Goal: Task Accomplishment & Management: Complete application form

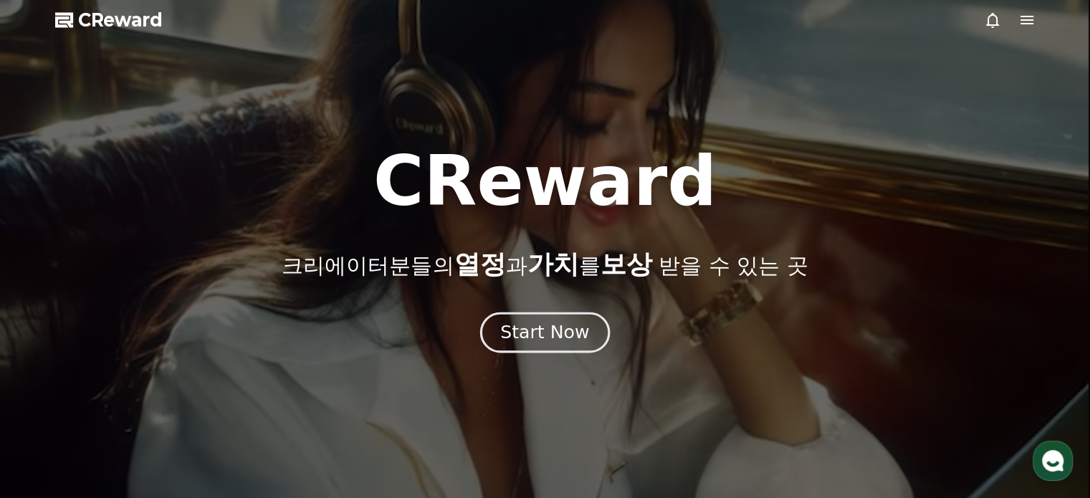
click at [547, 337] on div "Start Now" at bounding box center [544, 332] width 89 height 24
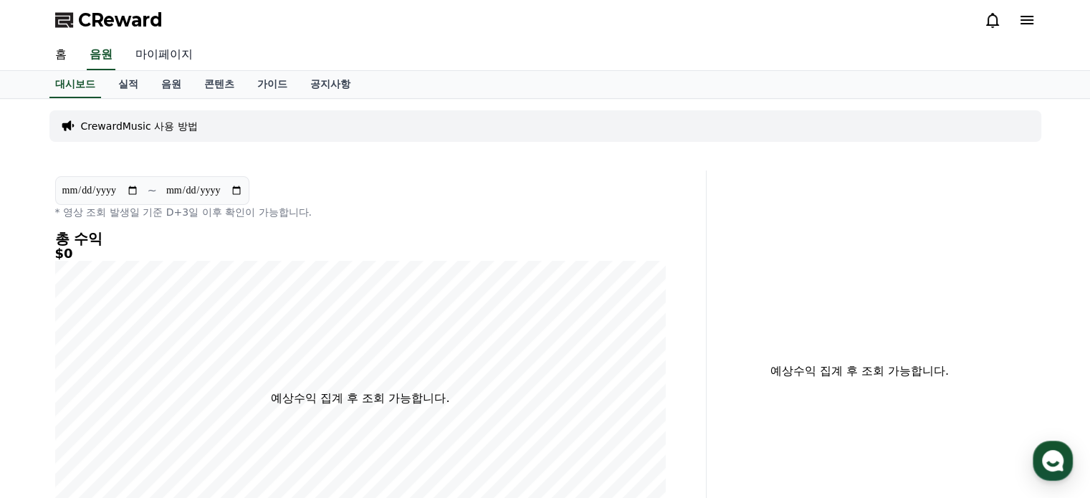
click at [146, 44] on link "마이페이지" at bounding box center [164, 55] width 80 height 30
select select "**********"
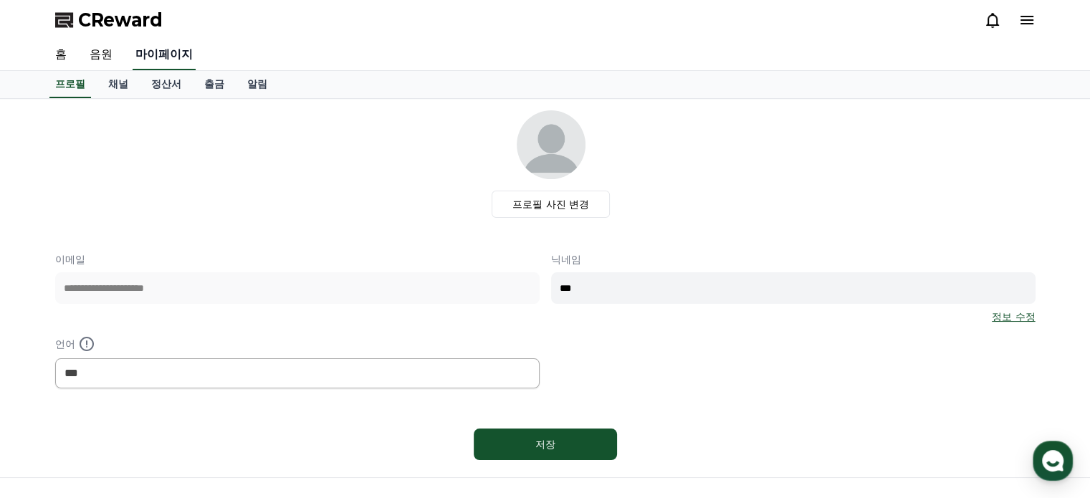
click at [145, 56] on link "마이페이지" at bounding box center [164, 55] width 63 height 30
click at [62, 57] on link "홈" at bounding box center [61, 55] width 34 height 30
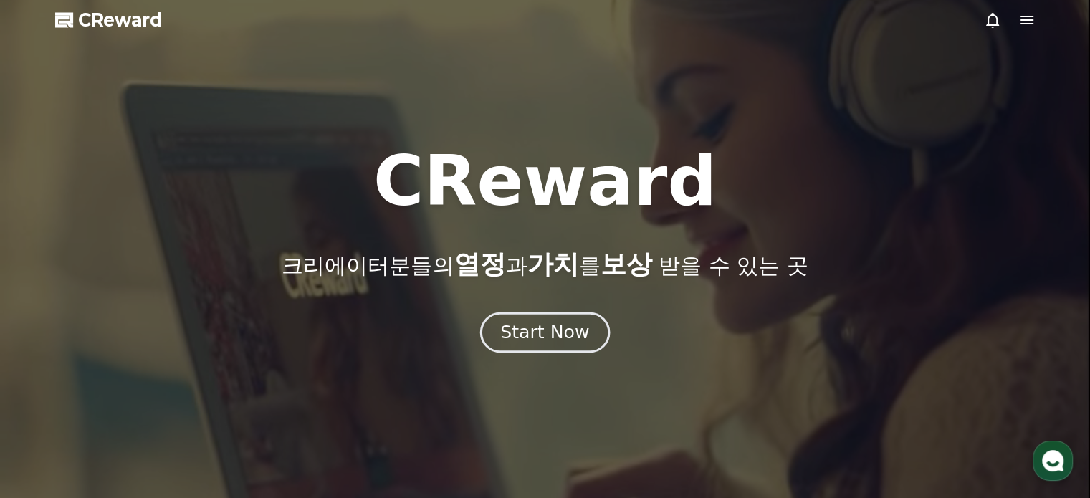
click at [562, 340] on div "Start Now" at bounding box center [544, 332] width 89 height 24
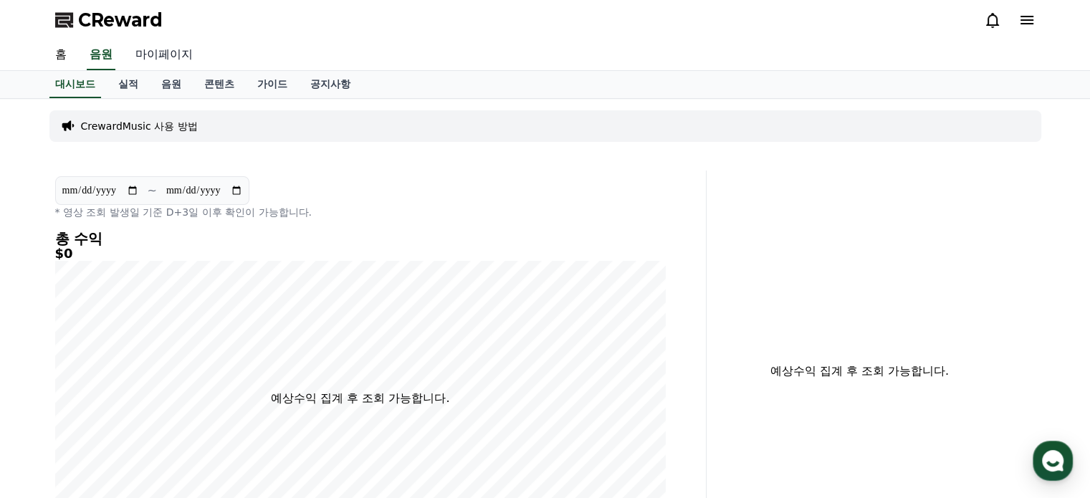
click at [150, 59] on link "마이페이지" at bounding box center [164, 55] width 80 height 30
select select "**********"
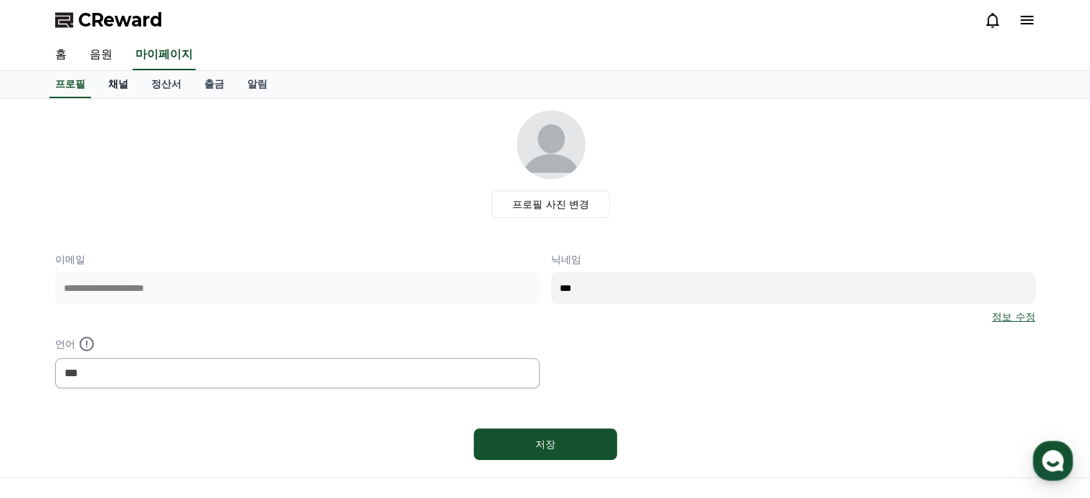
click at [127, 85] on link "채널" at bounding box center [118, 84] width 43 height 27
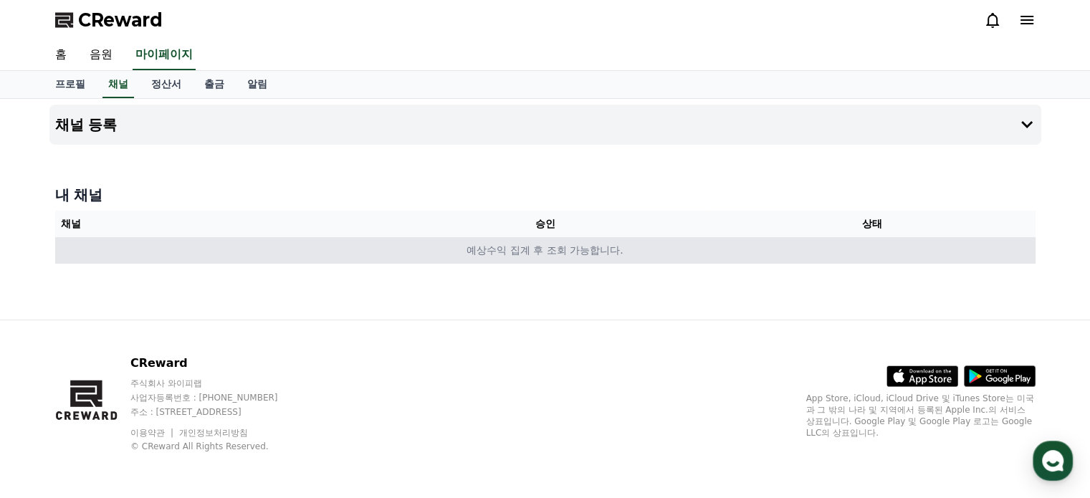
click at [552, 250] on td "예상수익 집계 후 조회 가능합니다." at bounding box center [545, 250] width 980 height 27
click at [508, 256] on td "예상수익 집계 후 조회 가능합니다." at bounding box center [545, 250] width 980 height 27
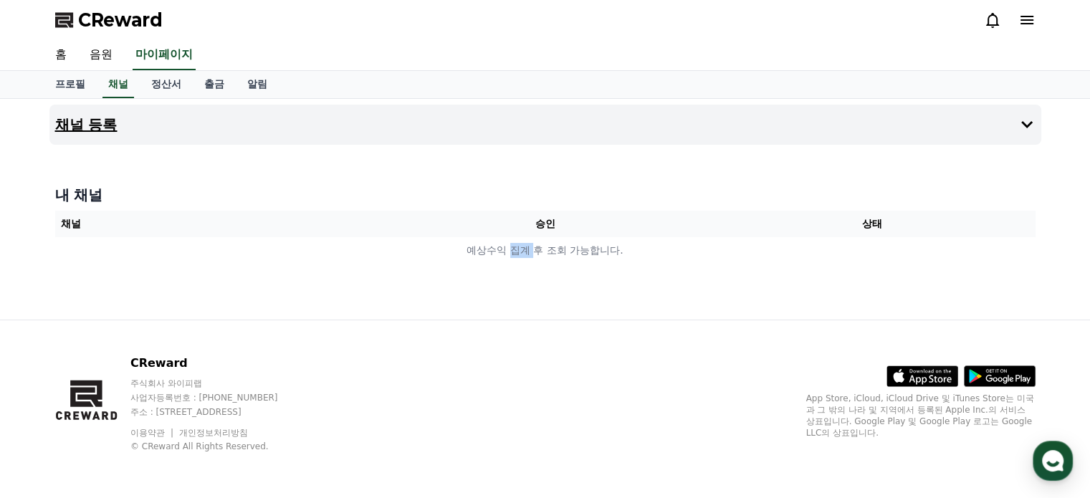
click at [491, 121] on button "채널 등록" at bounding box center [545, 125] width 992 height 40
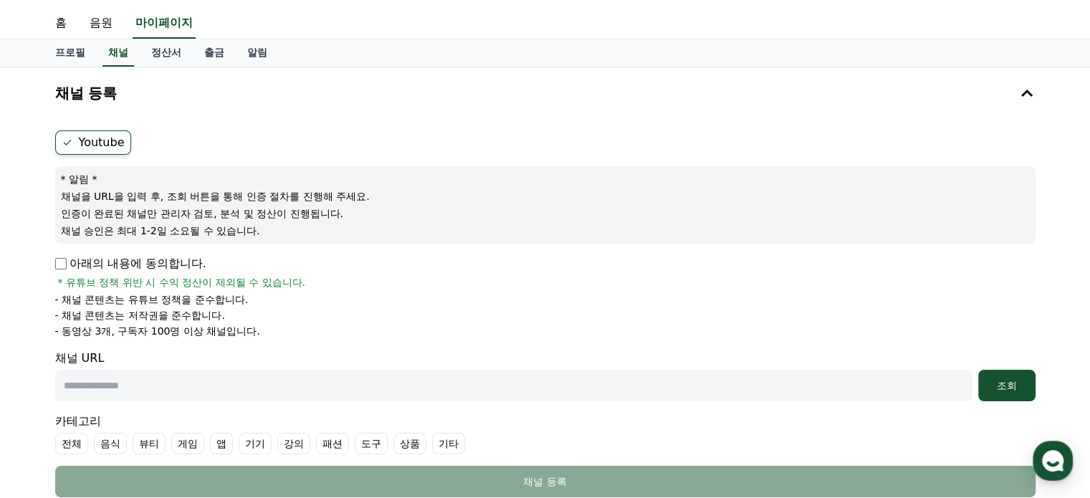
scroll to position [143, 0]
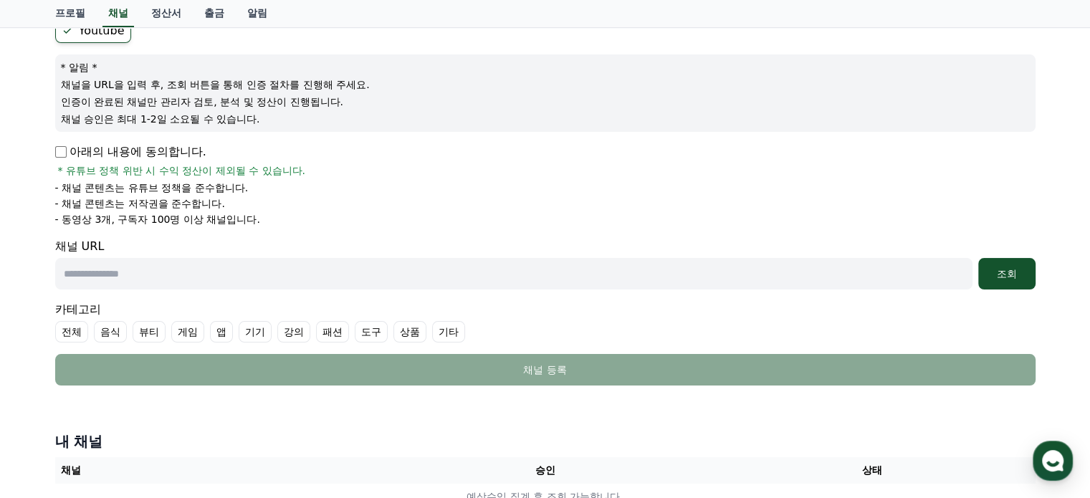
click at [173, 273] on input "text" at bounding box center [513, 274] width 917 height 32
paste input "**********"
type input "**********"
click at [1040, 270] on div "**********" at bounding box center [545, 202] width 992 height 378
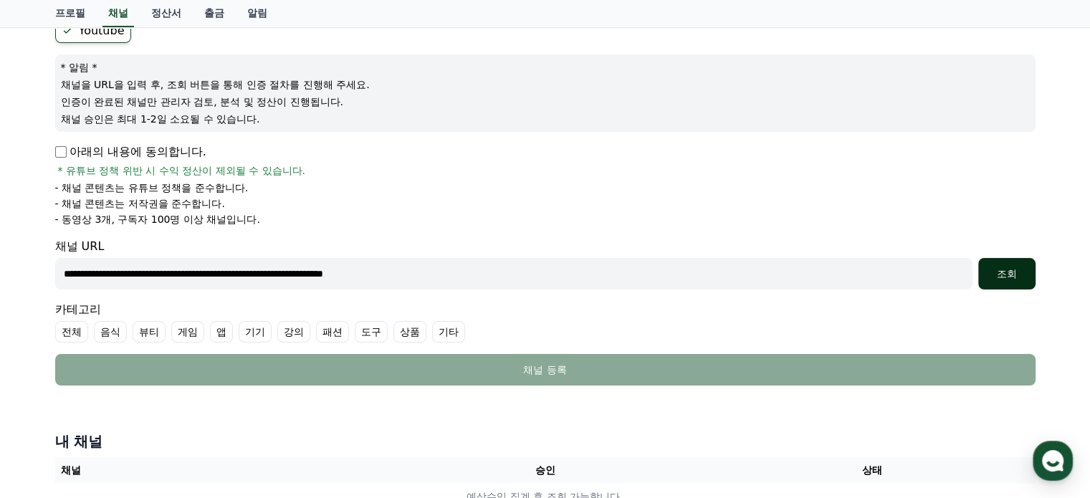
click at [1012, 277] on div "조회" at bounding box center [1007, 274] width 46 height 14
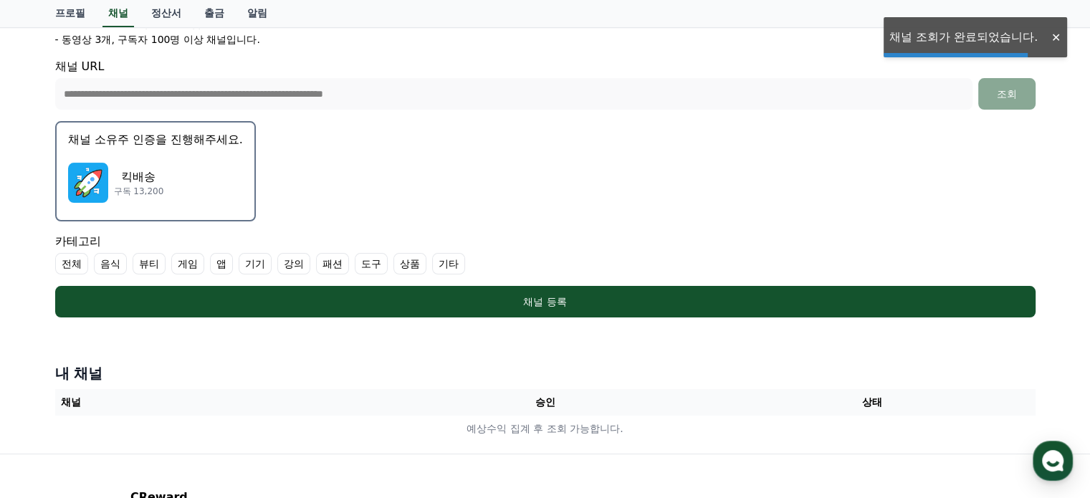
scroll to position [358, 0]
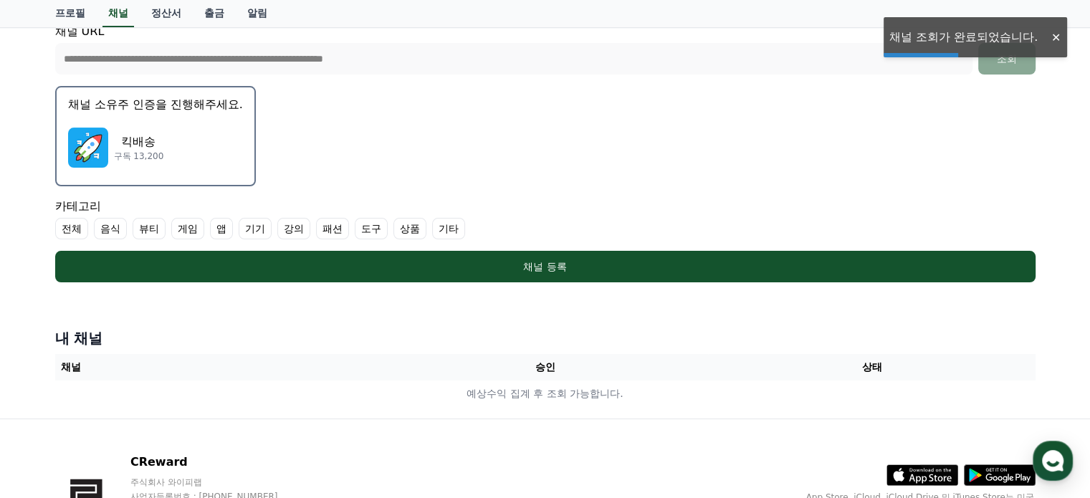
click at [193, 140] on div "킥배송 구독 13,200" at bounding box center [155, 147] width 175 height 57
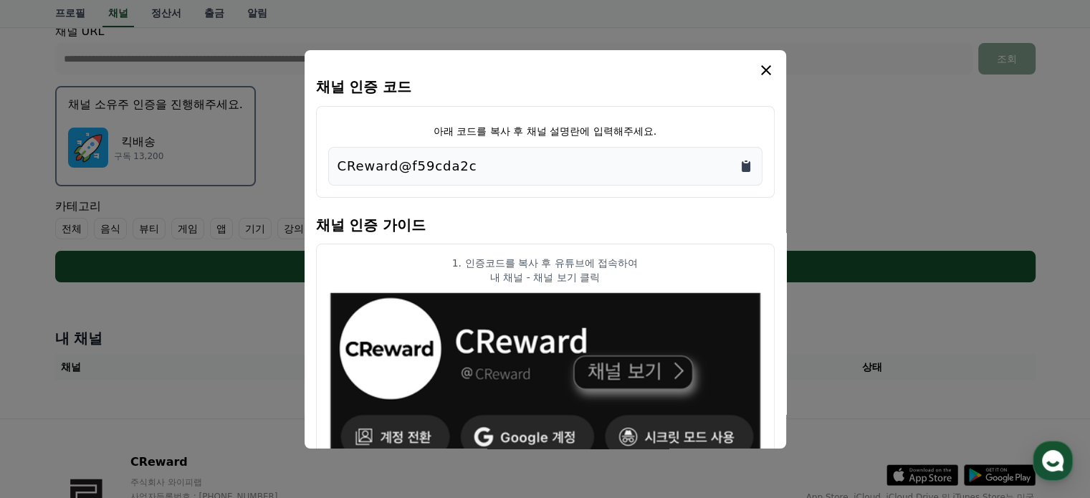
click at [749, 167] on icon "Copy to clipboard" at bounding box center [746, 166] width 9 height 11
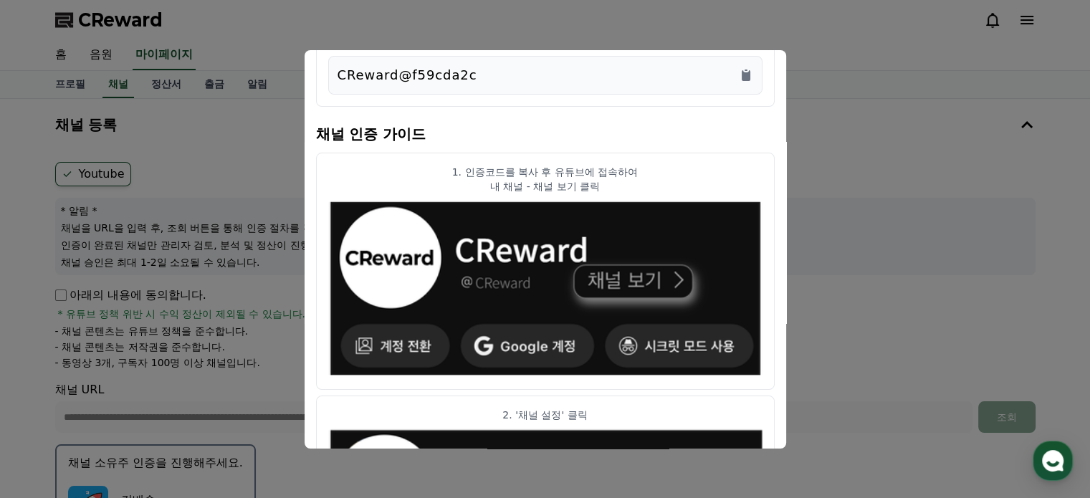
scroll to position [0, 0]
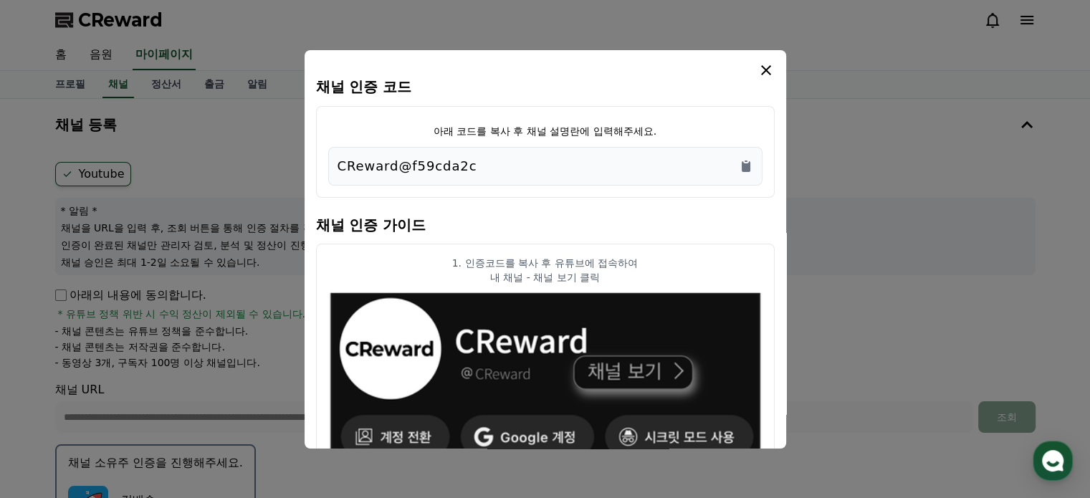
click at [765, 74] on icon "modal" at bounding box center [765, 70] width 17 height 17
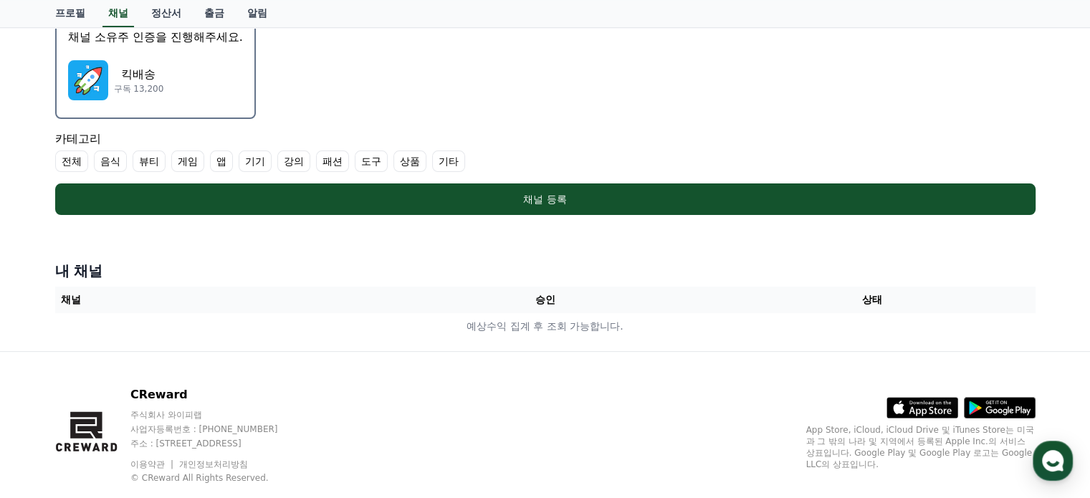
scroll to position [430, 0]
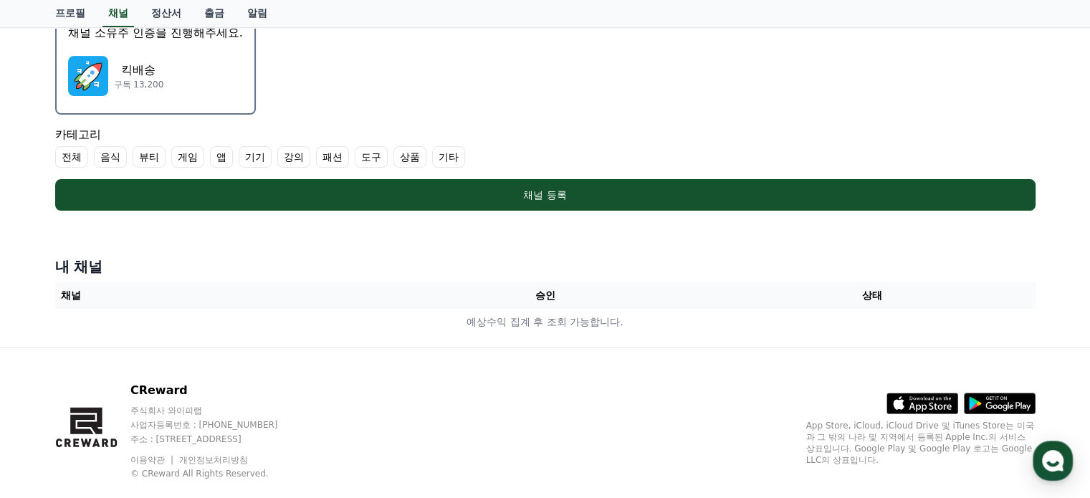
drag, startPoint x: 436, startPoint y: 376, endPoint x: 436, endPoint y: 412, distance: 35.8
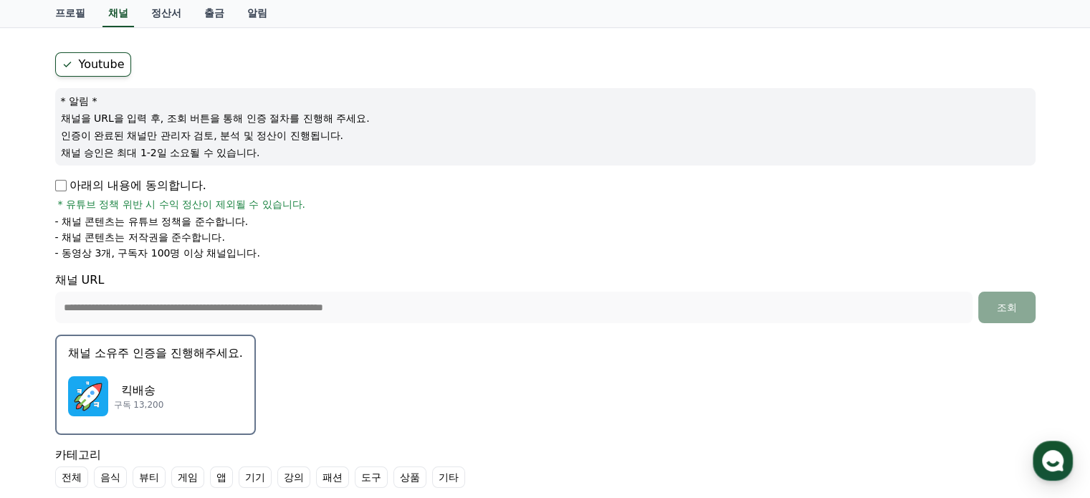
scroll to position [143, 0]
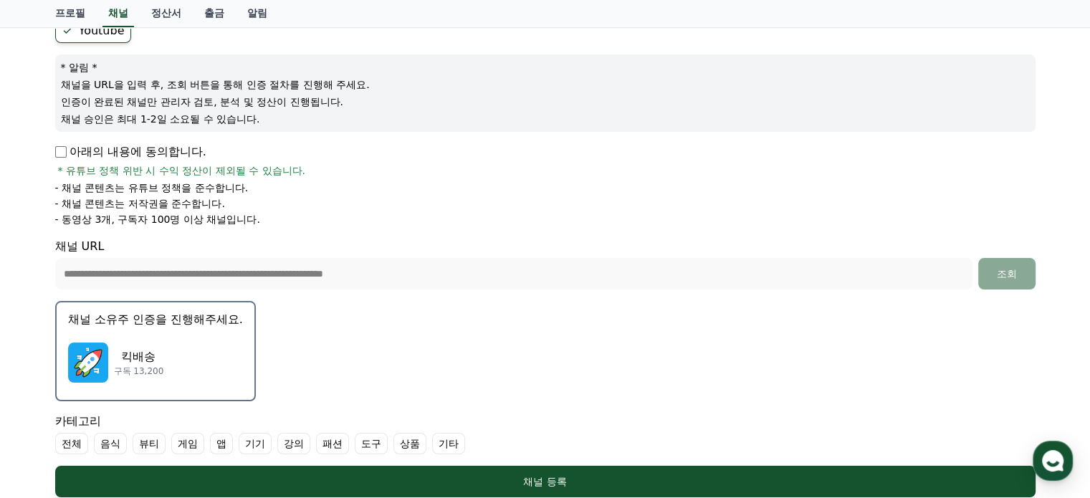
click at [137, 369] on p "구독 13,200" at bounding box center [139, 370] width 50 height 11
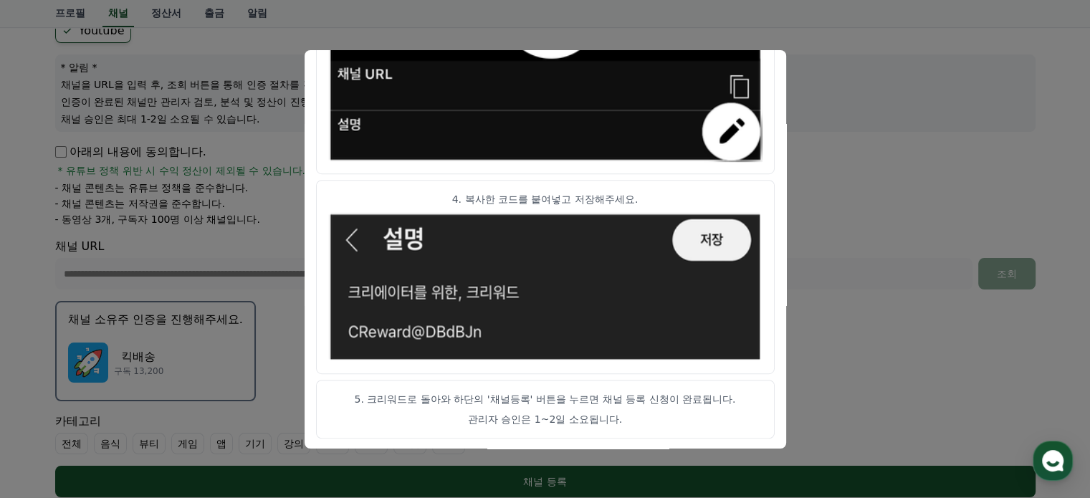
scroll to position [455, 0]
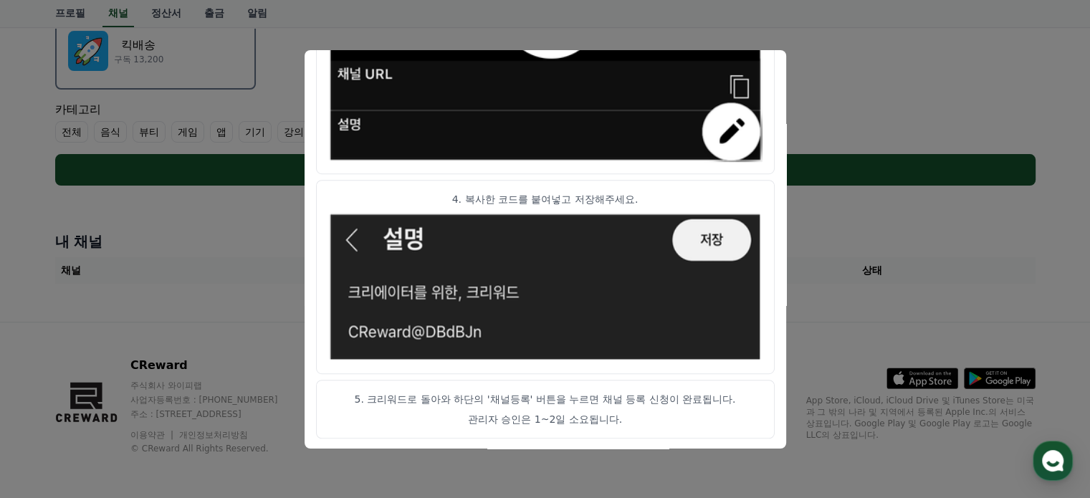
click at [845, 215] on button "close modal" at bounding box center [545, 249] width 1090 height 498
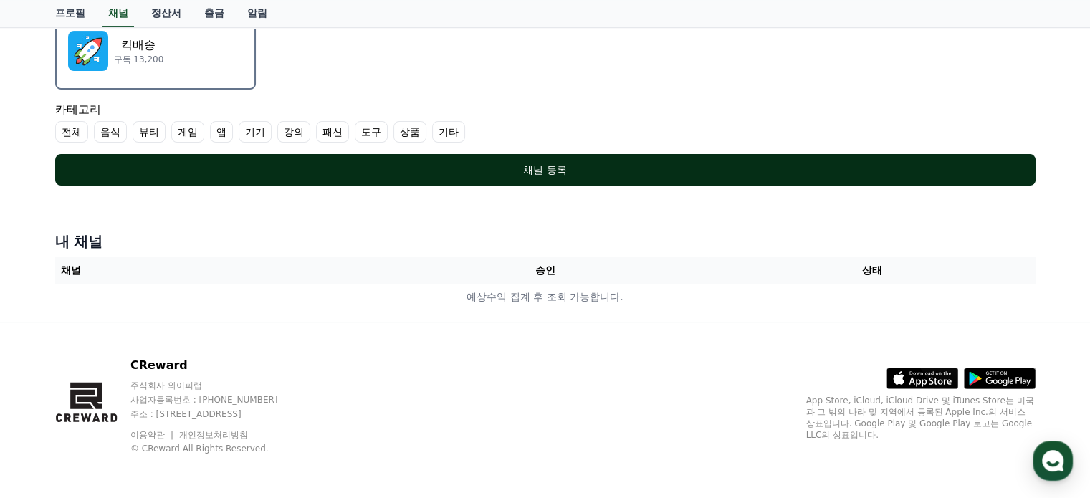
click at [553, 168] on div "채널 등록" at bounding box center [545, 170] width 923 height 14
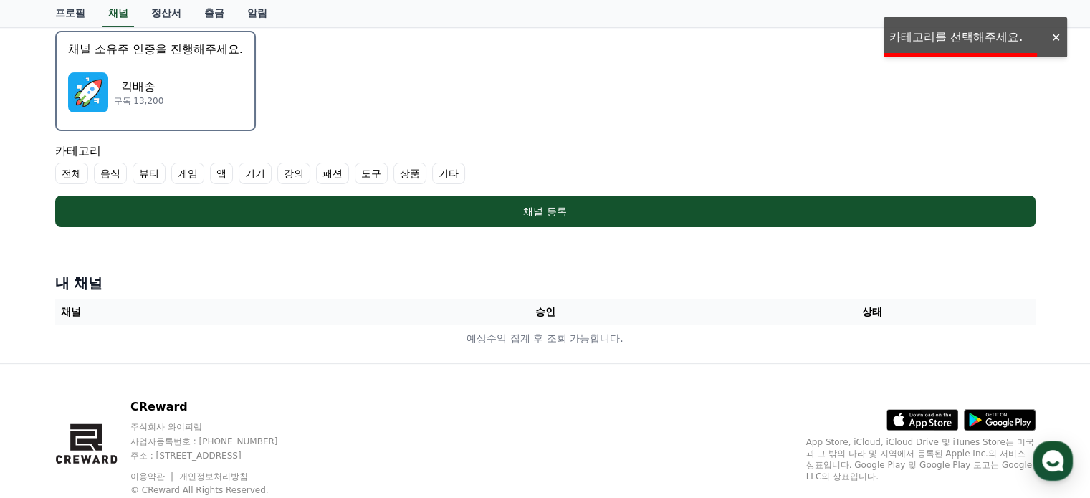
scroll to position [240, 0]
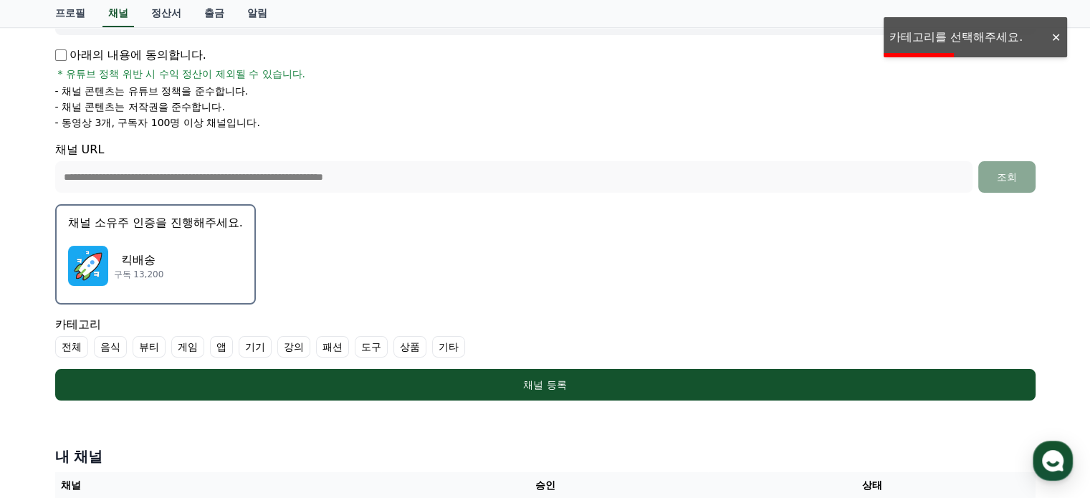
click at [72, 348] on label "전체" at bounding box center [71, 346] width 33 height 21
click at [75, 346] on label "전체" at bounding box center [80, 346] width 50 height 21
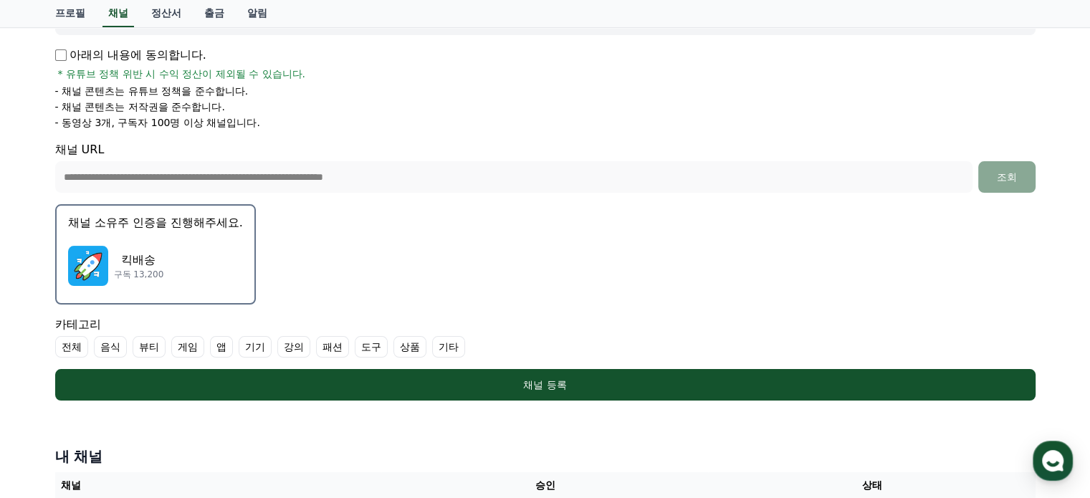
click at [449, 345] on label "기타" at bounding box center [448, 346] width 33 height 21
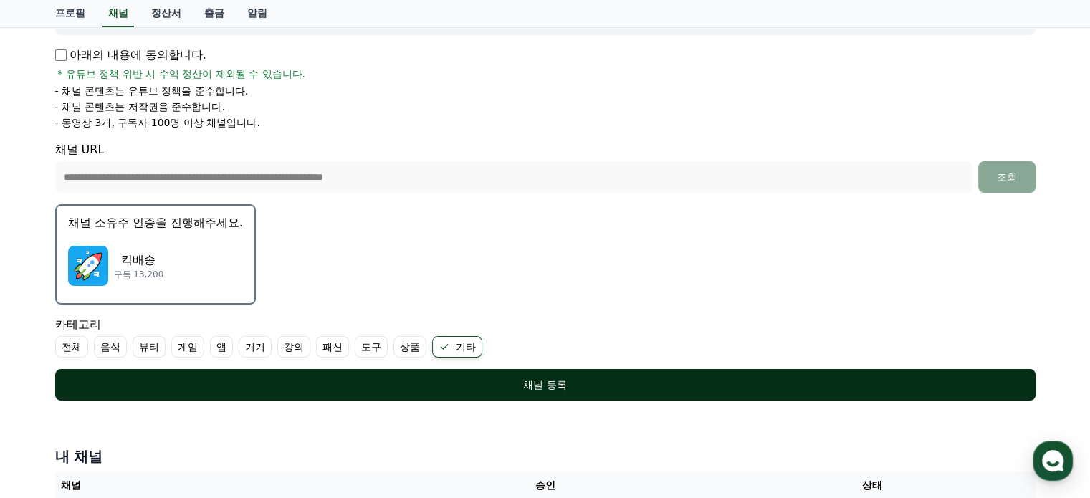
click at [451, 369] on button "채널 등록" at bounding box center [545, 385] width 980 height 32
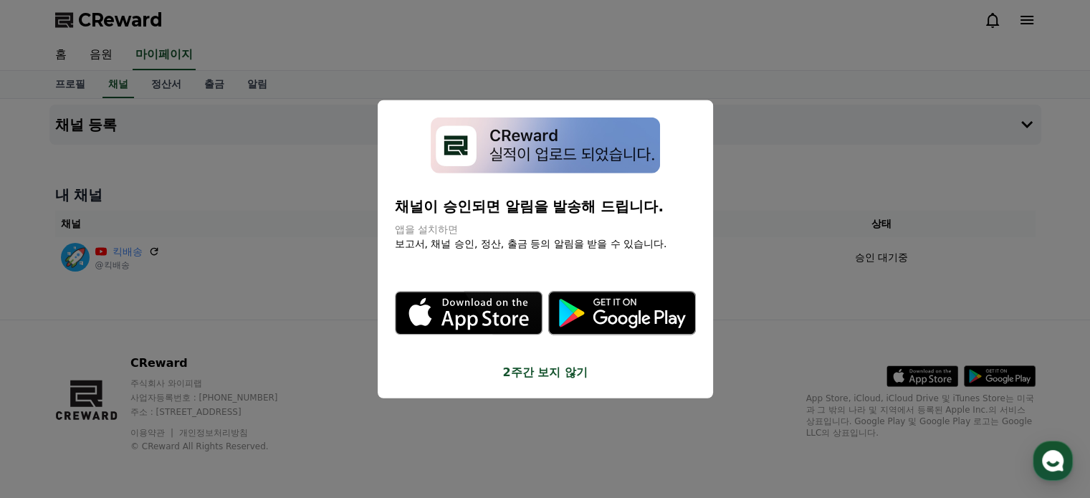
click at [467, 371] on button "2주간 보지 않기" at bounding box center [545, 372] width 301 height 17
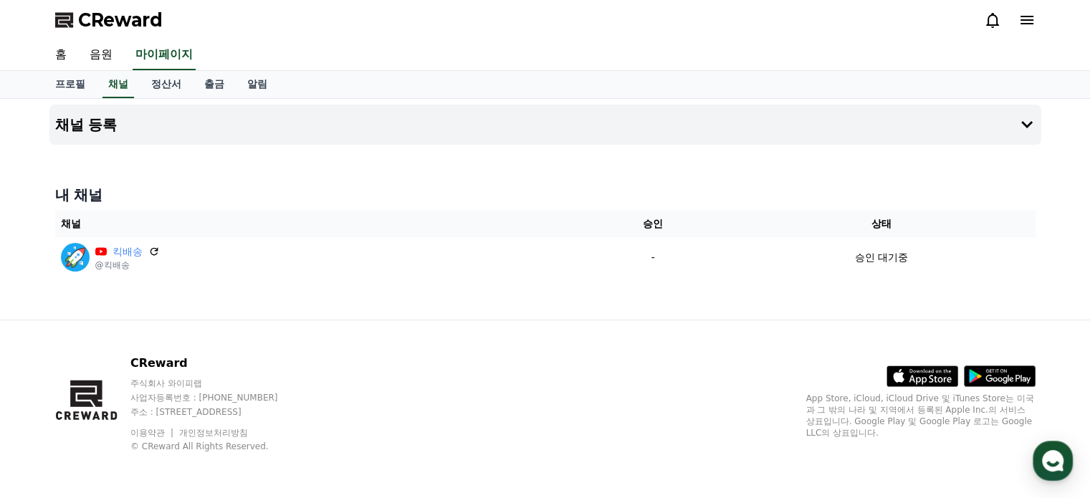
drag, startPoint x: 335, startPoint y: 292, endPoint x: 351, endPoint y: 102, distance: 190.5
